Goal: Task Accomplishment & Management: Manage account settings

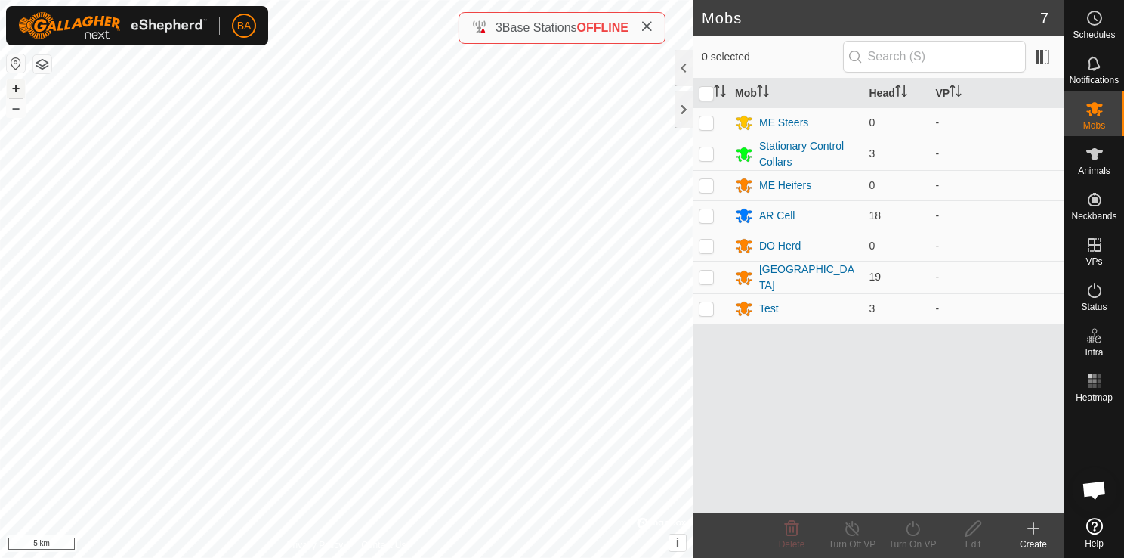
click at [13, 90] on button "+" at bounding box center [16, 88] width 18 height 18
click at [13, 107] on button "–" at bounding box center [16, 108] width 18 height 18
click at [20, 89] on button "+" at bounding box center [16, 88] width 18 height 18
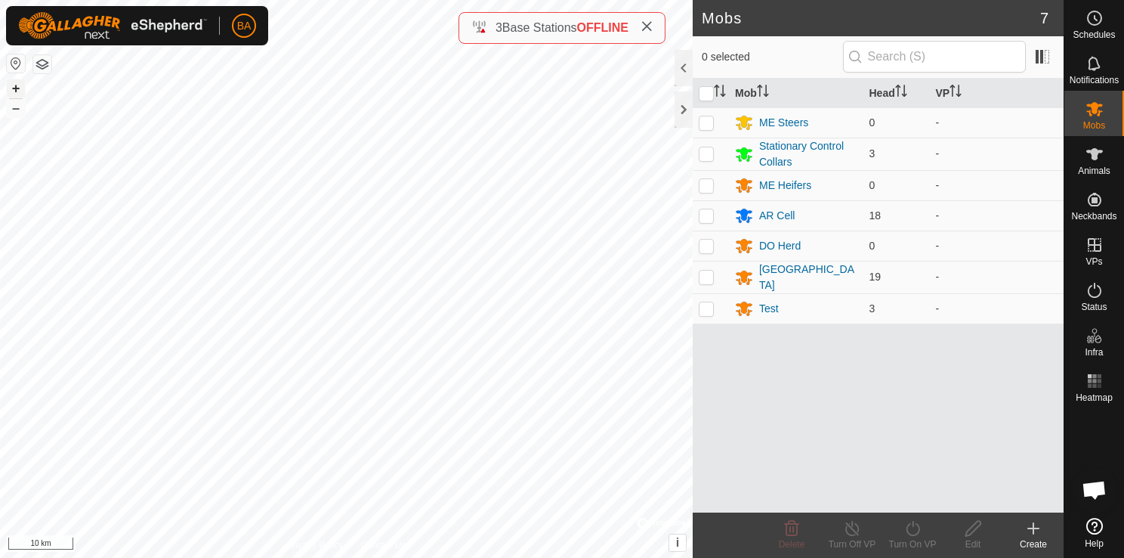
click at [20, 89] on button "+" at bounding box center [16, 88] width 18 height 18
click at [18, 85] on button "+" at bounding box center [16, 88] width 18 height 18
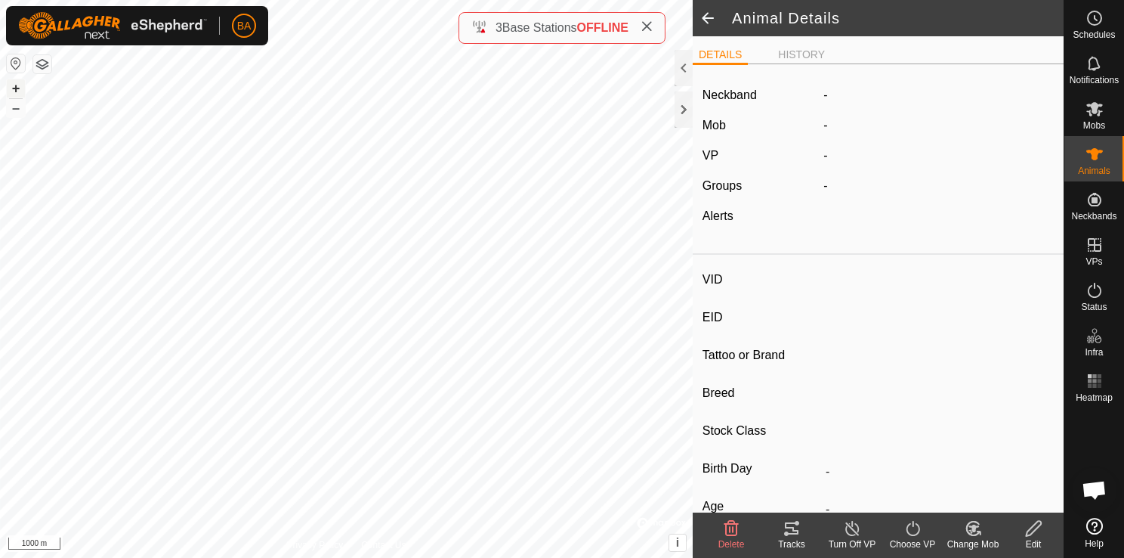
type input "Test1"
type input "-"
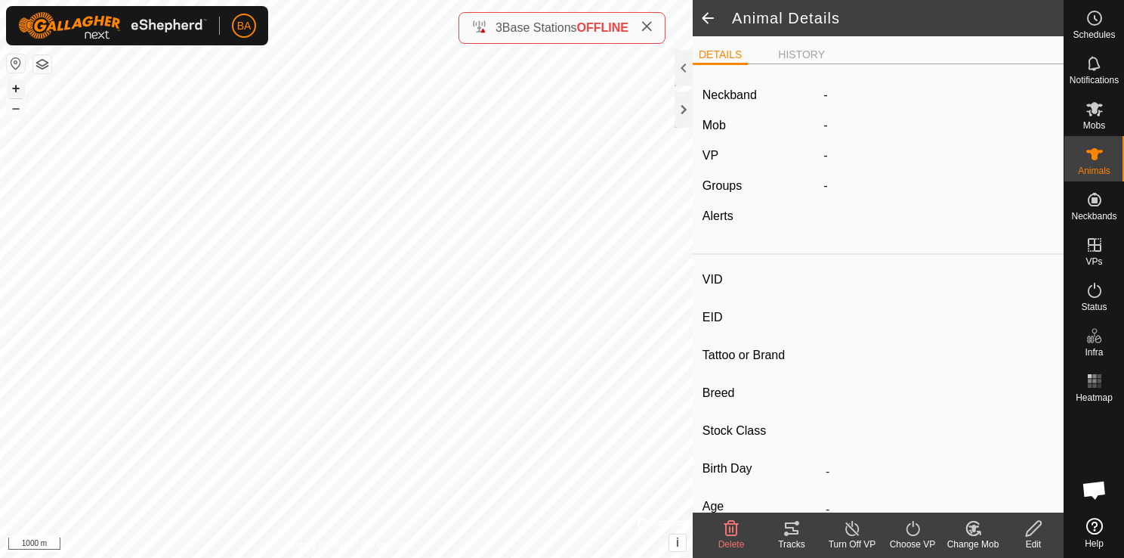
type input "0 kg"
type input "-"
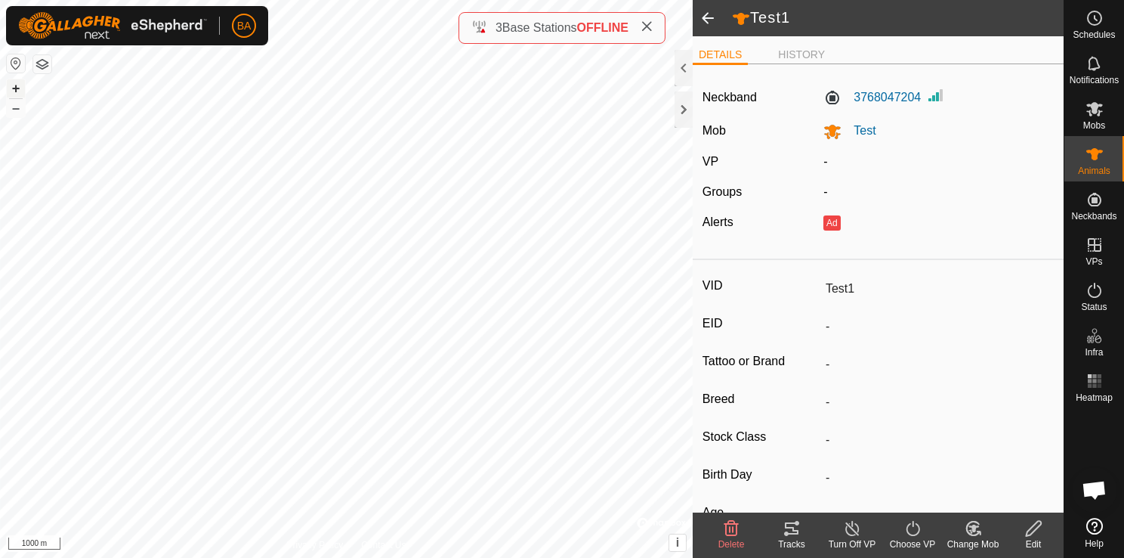
click at [14, 88] on button "+" at bounding box center [16, 88] width 18 height 18
click at [19, 89] on button "+" at bounding box center [16, 88] width 18 height 18
click at [17, 88] on button "+" at bounding box center [16, 88] width 18 height 18
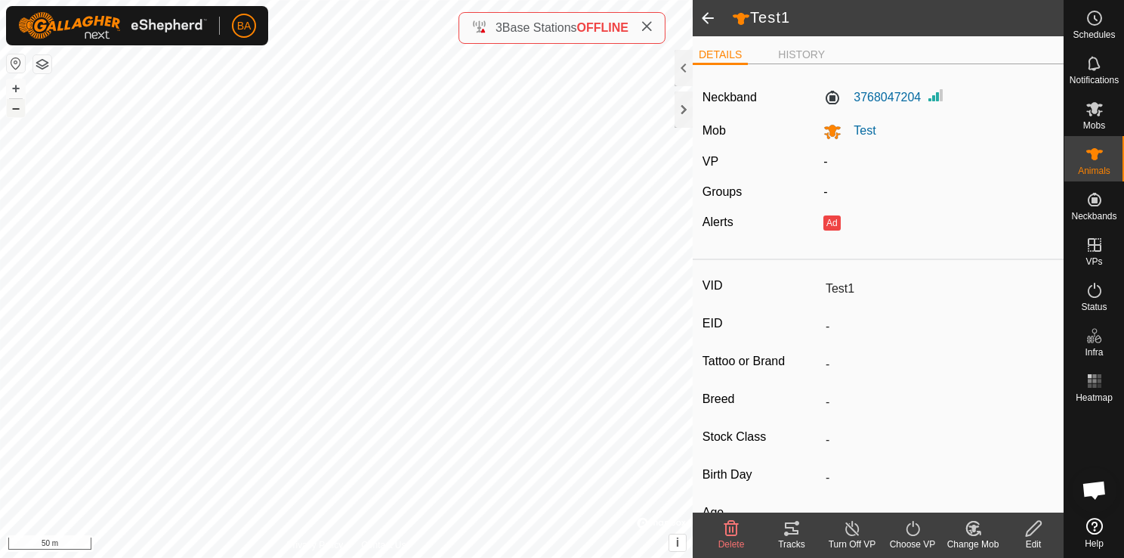
click at [20, 113] on button "–" at bounding box center [16, 108] width 18 height 18
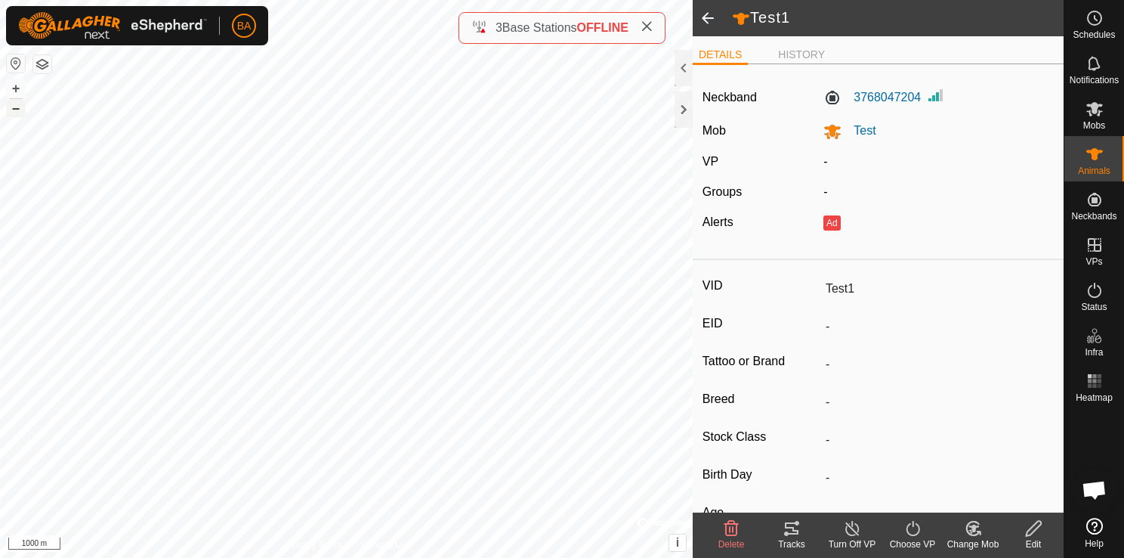
click at [20, 113] on button "–" at bounding box center [16, 108] width 18 height 18
click at [15, 89] on button "+" at bounding box center [16, 88] width 18 height 18
click at [19, 89] on button "+" at bounding box center [16, 88] width 18 height 18
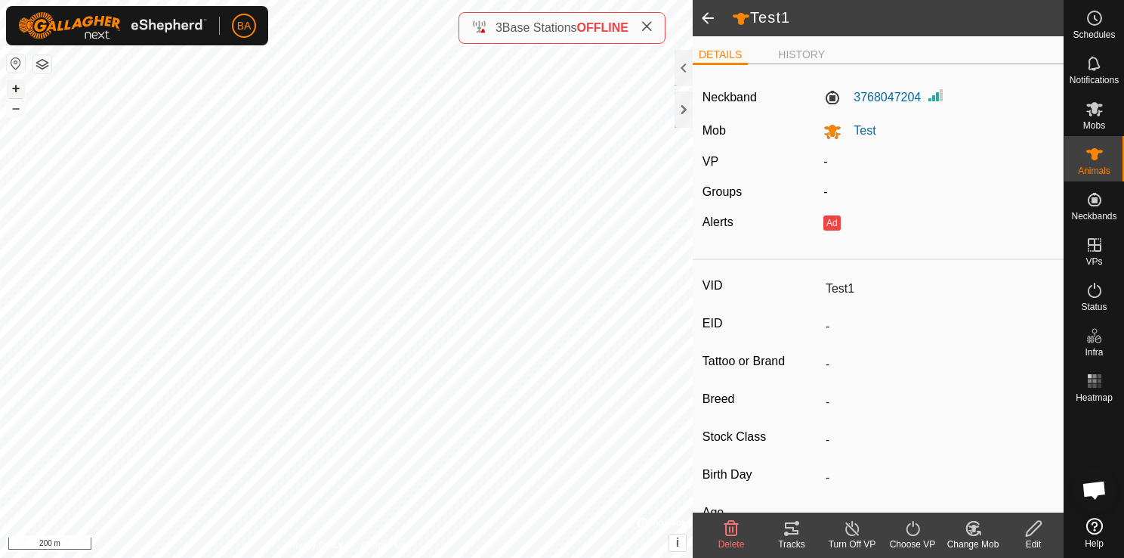
click at [17, 85] on button "+" at bounding box center [16, 88] width 18 height 18
click at [17, 87] on button "+" at bounding box center [16, 88] width 18 height 18
click at [649, 24] on icon at bounding box center [647, 26] width 12 height 12
